Goal: Task Accomplishment & Management: Manage account settings

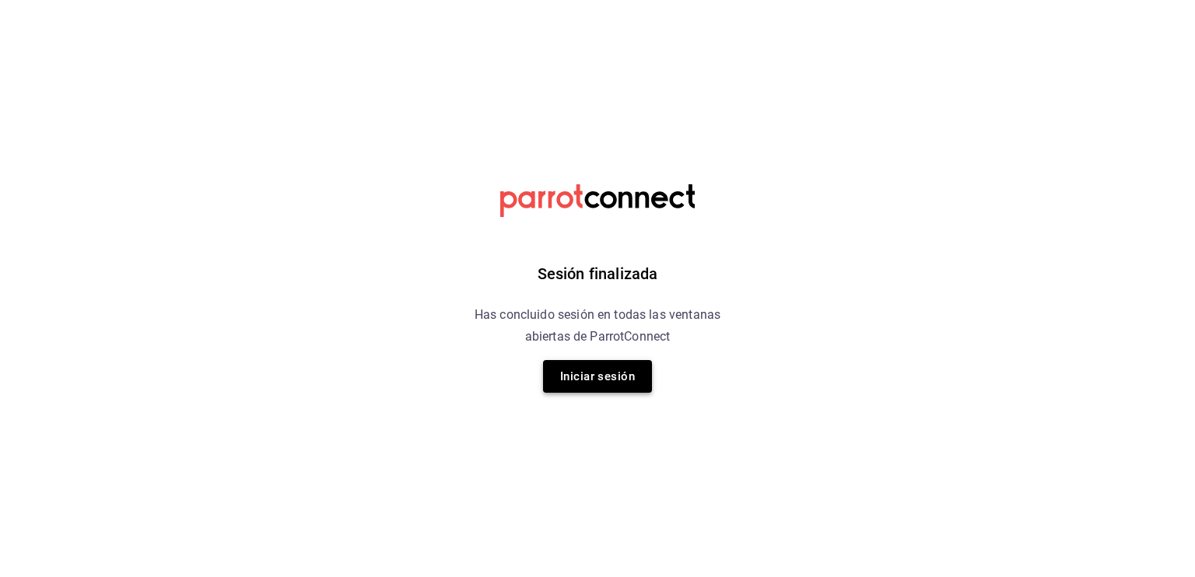
click at [620, 370] on button "Iniciar sesión" at bounding box center [597, 376] width 109 height 33
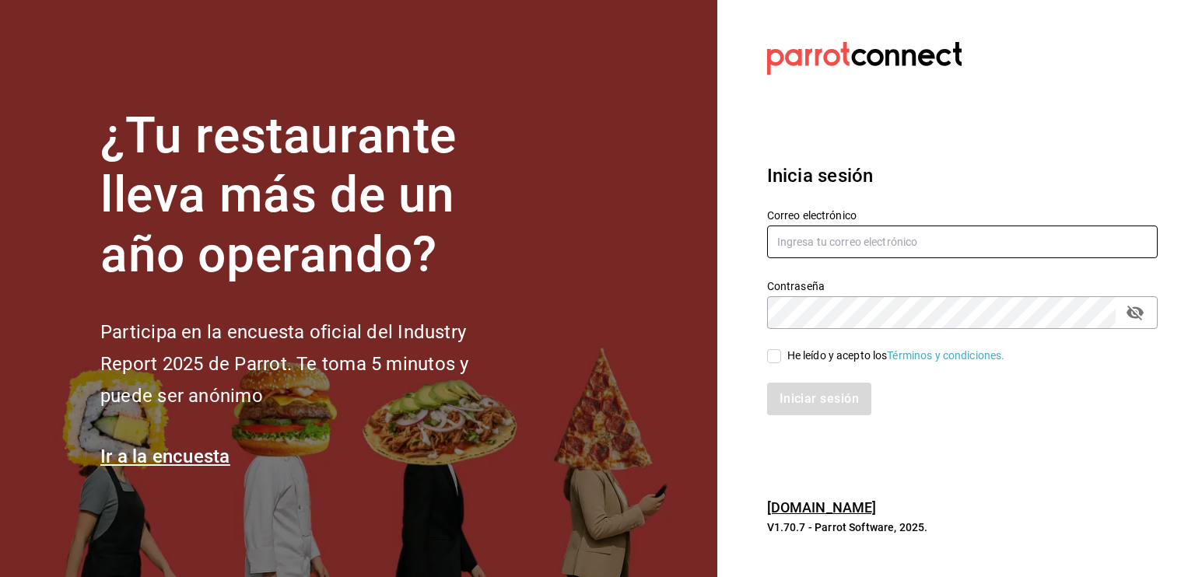
type input "[EMAIL_ADDRESS][DOMAIN_NAME]"
click at [772, 356] on input "He leído y acepto los Términos y condiciones." at bounding box center [774, 356] width 14 height 14
checkbox input "true"
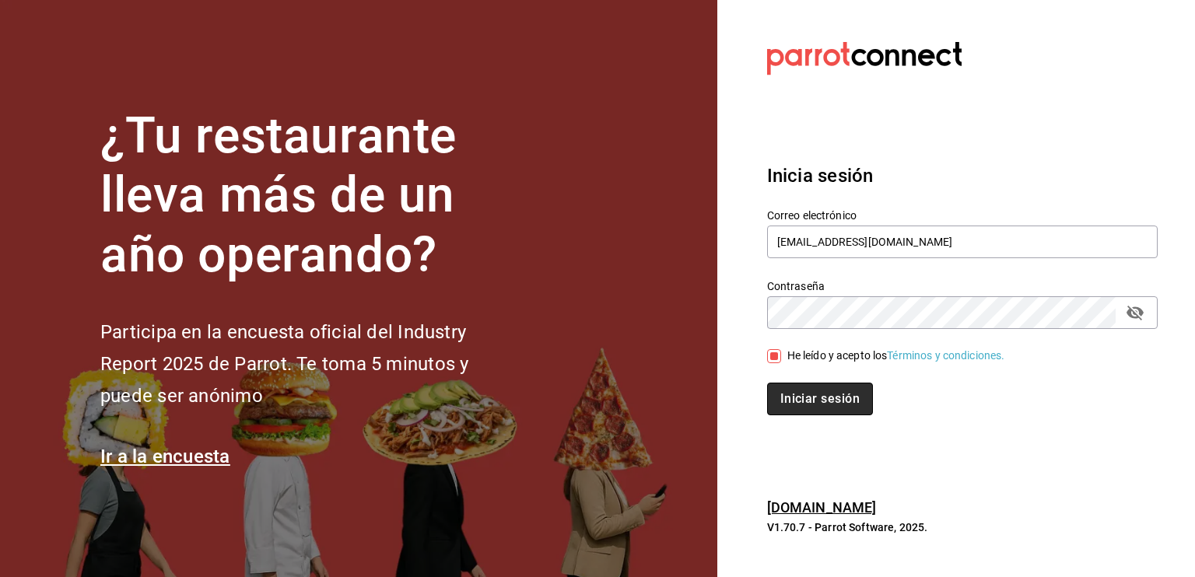
click at [818, 391] on button "Iniciar sesión" at bounding box center [820, 399] width 106 height 33
